Goal: Information Seeking & Learning: Learn about a topic

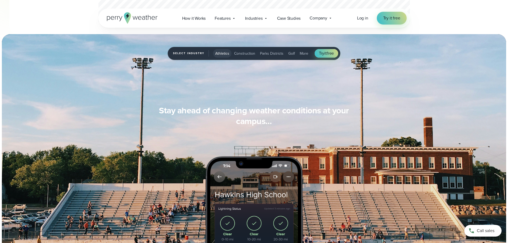
scroll to position [427, 0]
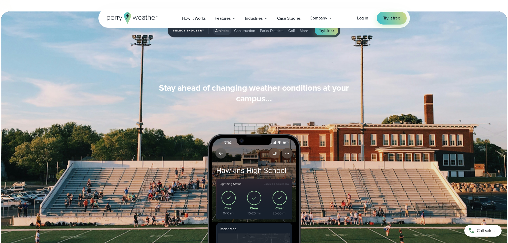
click at [270, 33] on button "Parks Districts" at bounding box center [272, 30] width 28 height 9
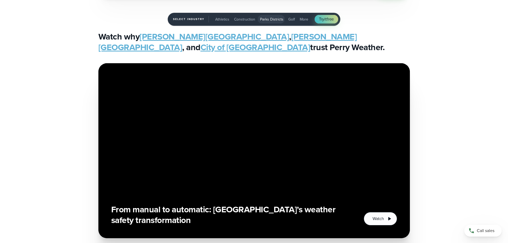
scroll to position [1306, 0]
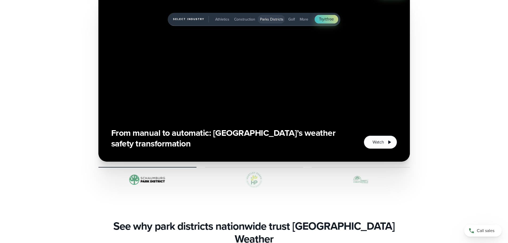
click at [44, 124] on div "From manual to automatic: [GEOGRAPHIC_DATA]’s weather safety transformation" at bounding box center [254, 87] width 508 height 201
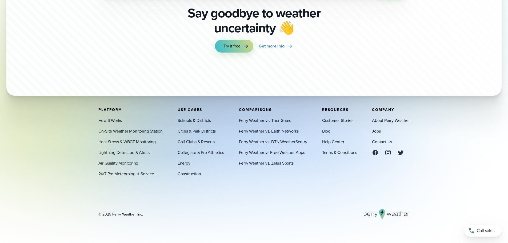
scroll to position [1904, 0]
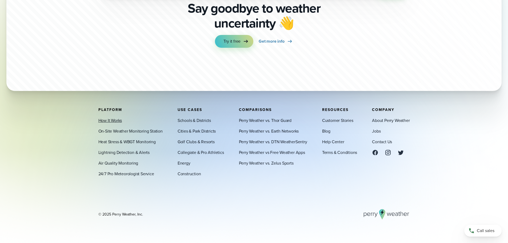
click at [106, 119] on link "How It Works" at bounding box center [110, 120] width 24 height 6
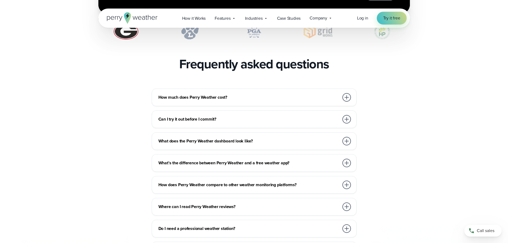
scroll to position [1146, 0]
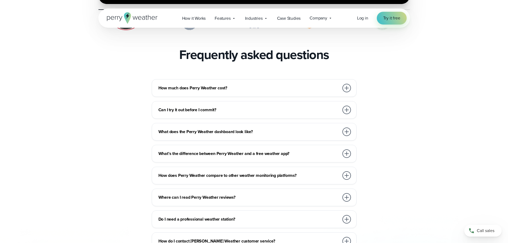
click at [347, 84] on div at bounding box center [346, 88] width 9 height 9
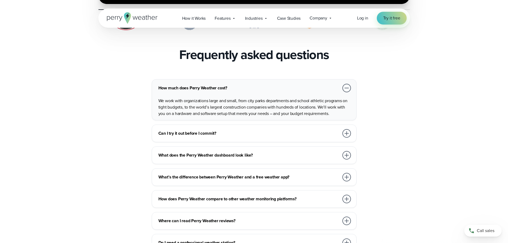
scroll to position [1200, 0]
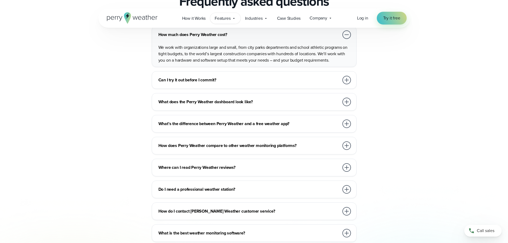
click at [231, 19] on div "Features Explore All Features Explore Perry Weather's on-site weather hardware …" at bounding box center [225, 18] width 30 height 11
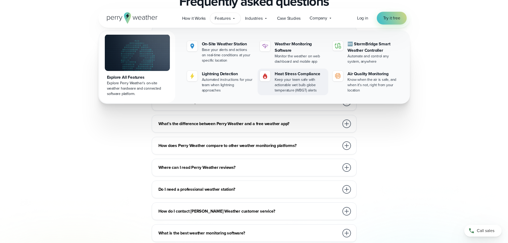
click at [292, 77] on div "Keep your team safe with actionable wet bulb globe temperature (WBGT) alerts" at bounding box center [300, 85] width 51 height 16
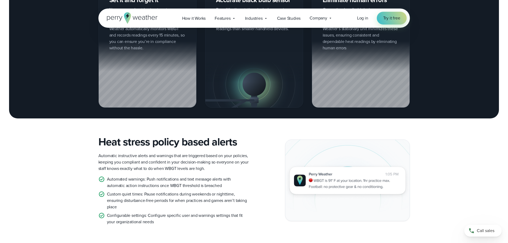
scroll to position [560, 0]
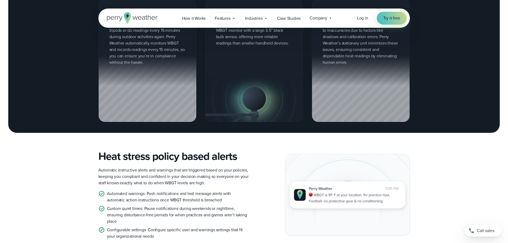
click at [235, 17] on icon at bounding box center [234, 18] width 4 height 4
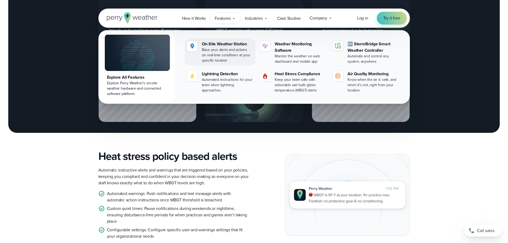
click at [231, 52] on div "Base your alerts and actions on real-time conditions at your specific location" at bounding box center [227, 55] width 51 height 16
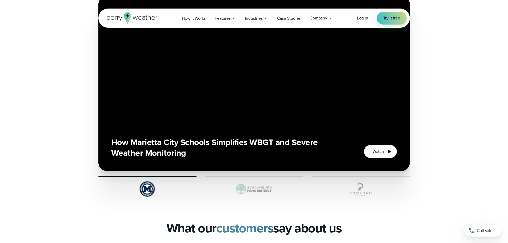
scroll to position [1280, 0]
